Goal: Task Accomplishment & Management: Manage account settings

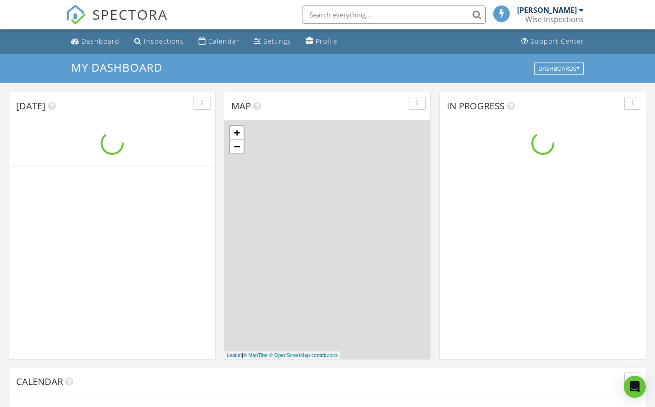
scroll to position [850, 669]
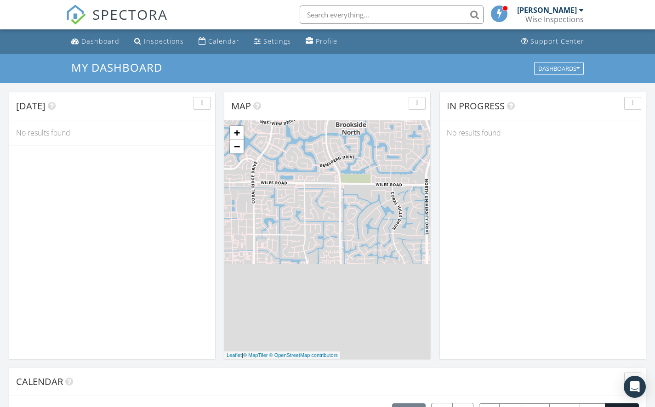
click at [113, 15] on span "SPECTORA" at bounding box center [129, 14] width 75 height 19
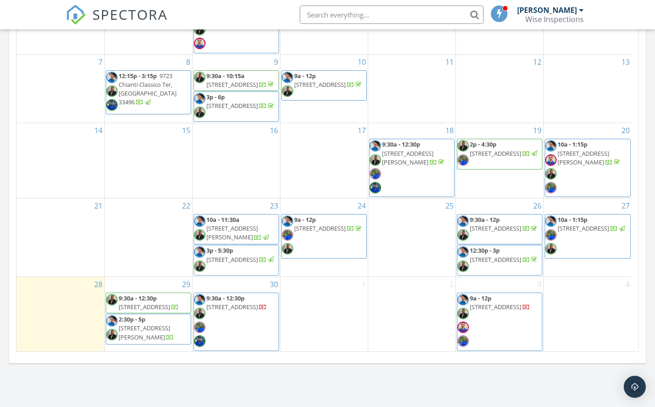
scroll to position [516, 0]
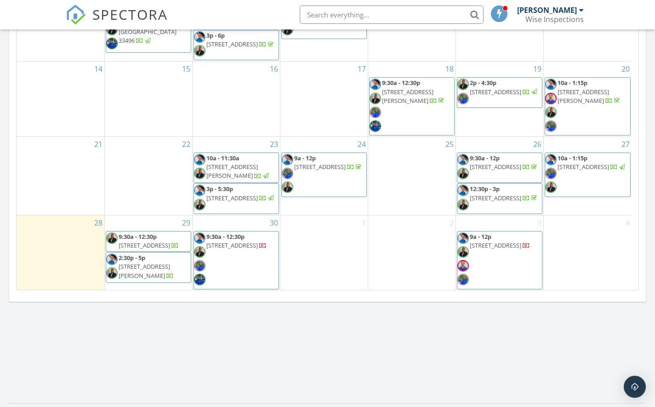
click at [149, 238] on span "9:30a - 12:30p" at bounding box center [138, 236] width 38 height 8
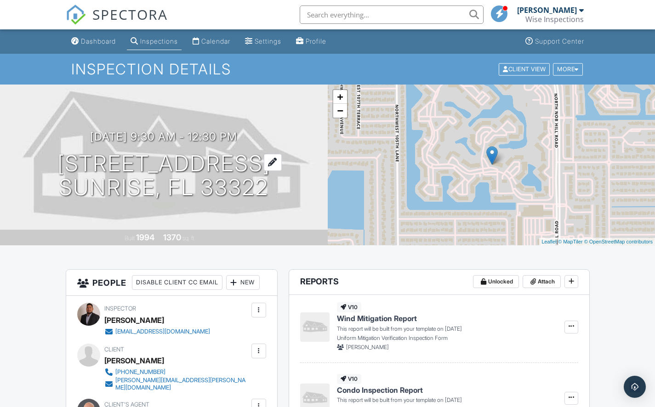
scroll to position [12, 0]
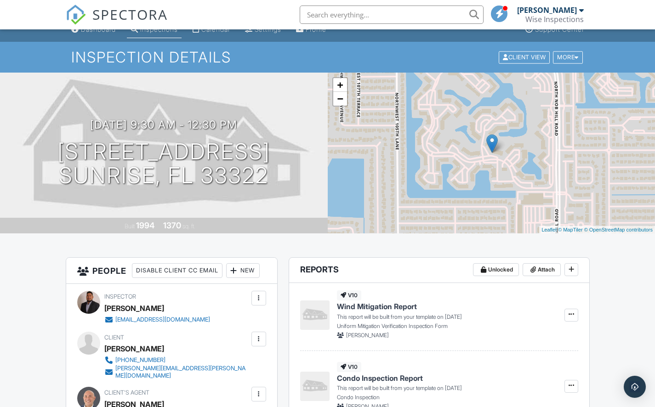
click at [105, 10] on span "SPECTORA" at bounding box center [129, 14] width 75 height 19
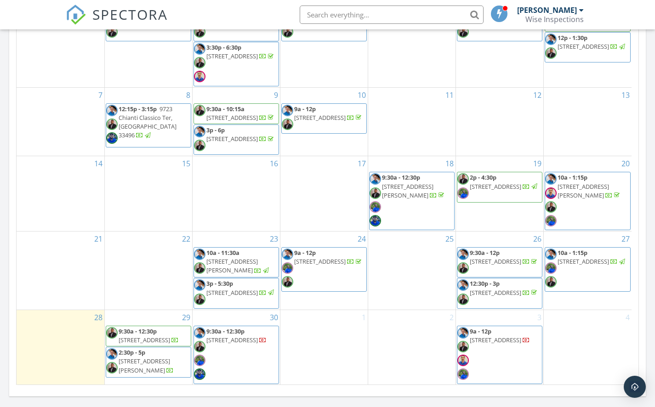
scroll to position [476, 0]
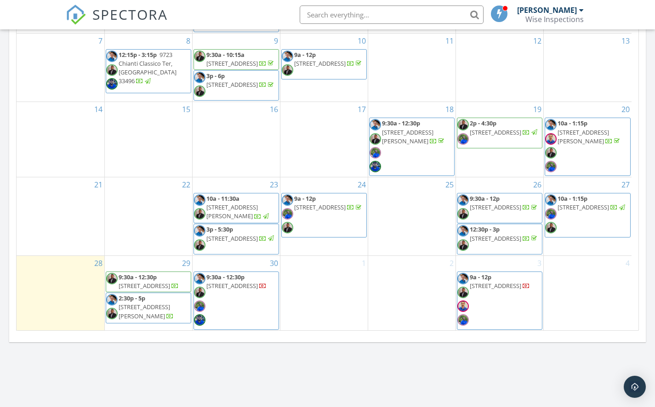
click at [137, 283] on span "10217 NW 24th Pl #308, Sunrise 33322" at bounding box center [144, 286] width 51 height 8
